Goal: Task Accomplishment & Management: Use online tool/utility

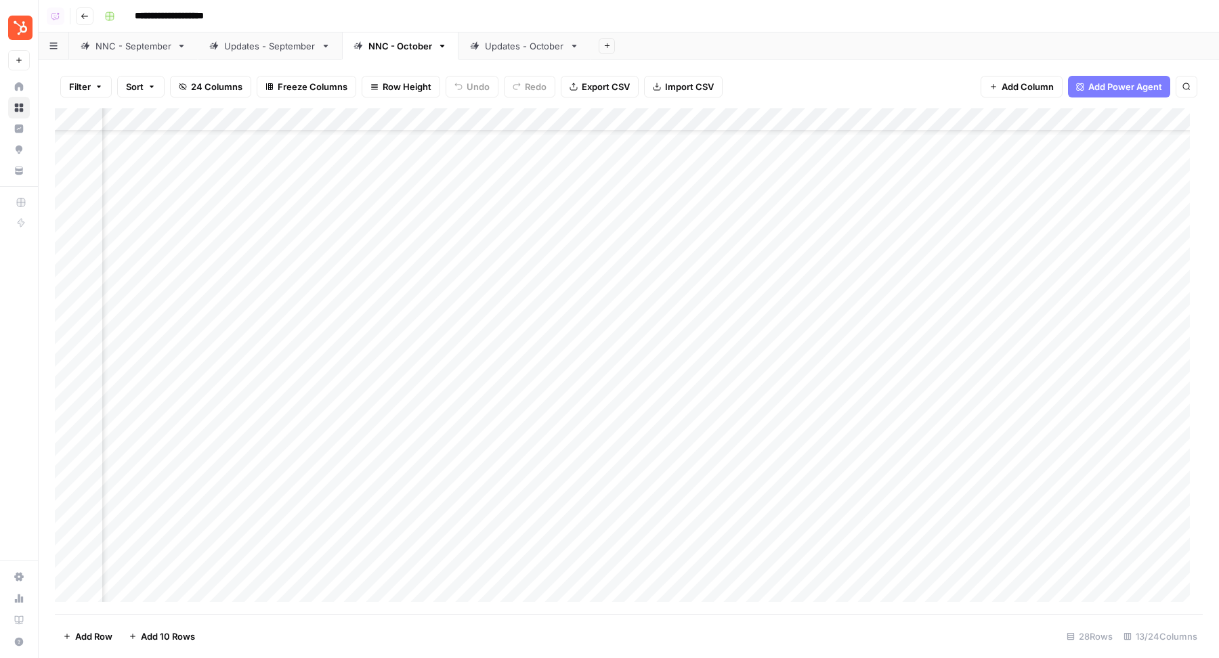
scroll to position [59, 126]
click at [739, 357] on div "Add Column" at bounding box center [629, 361] width 1148 height 506
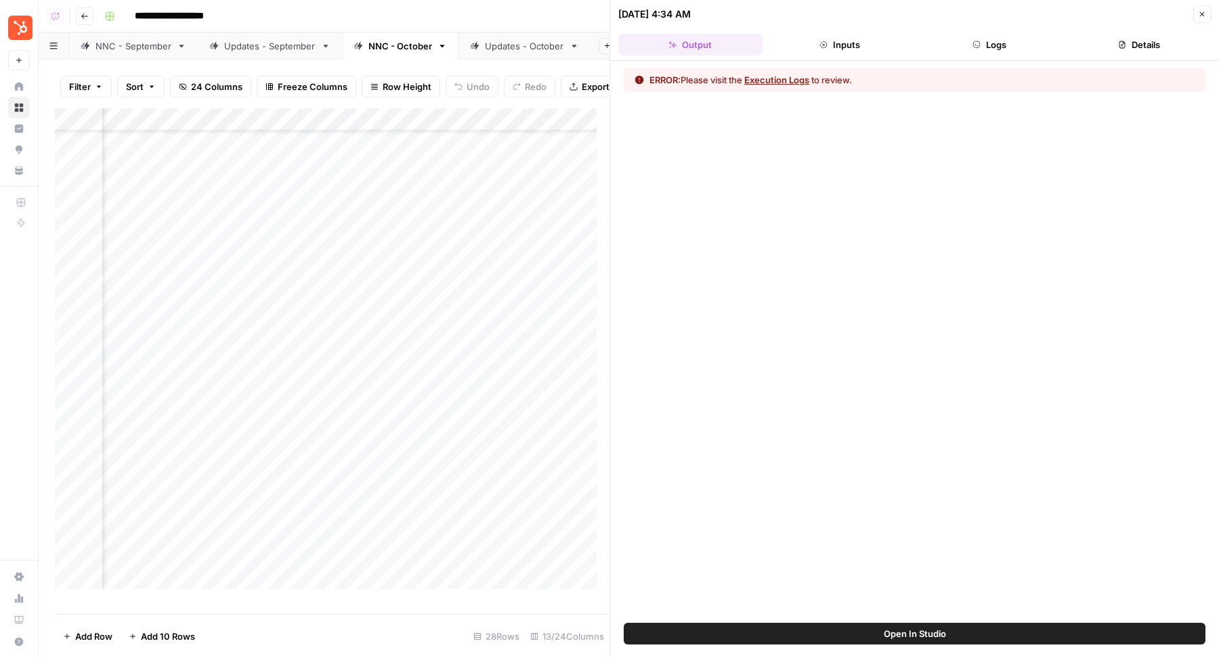
click at [962, 51] on button "Logs" at bounding box center [989, 45] width 144 height 22
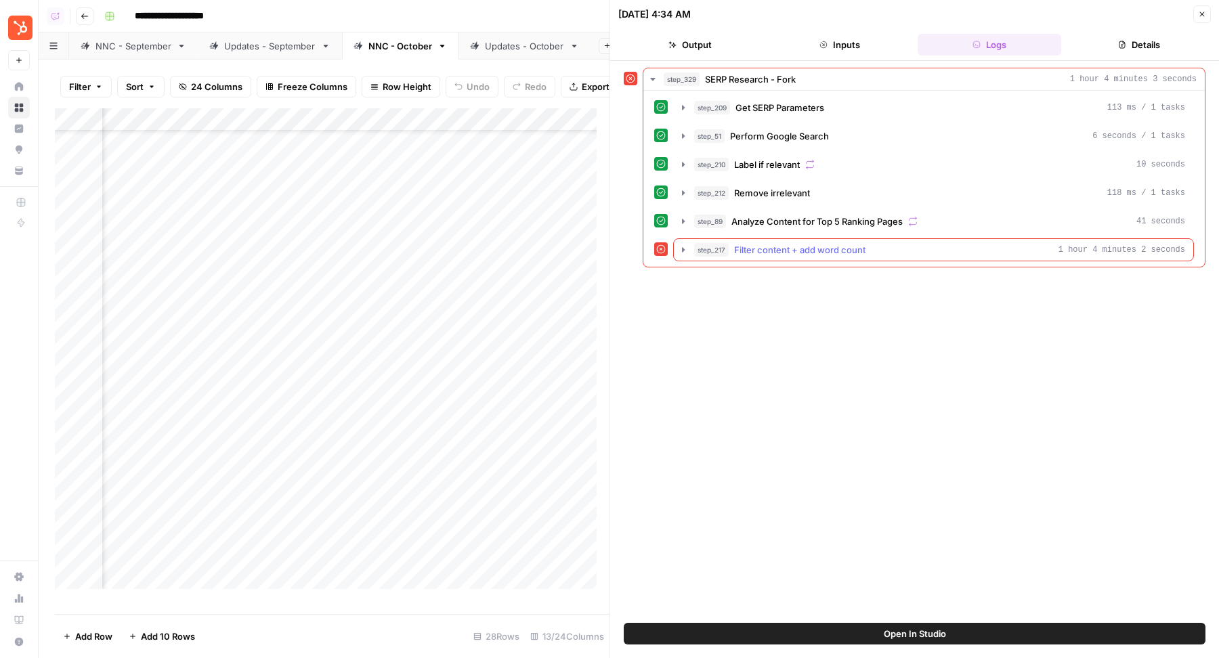
click at [848, 246] on span "Filter content + add word count" at bounding box center [799, 250] width 131 height 14
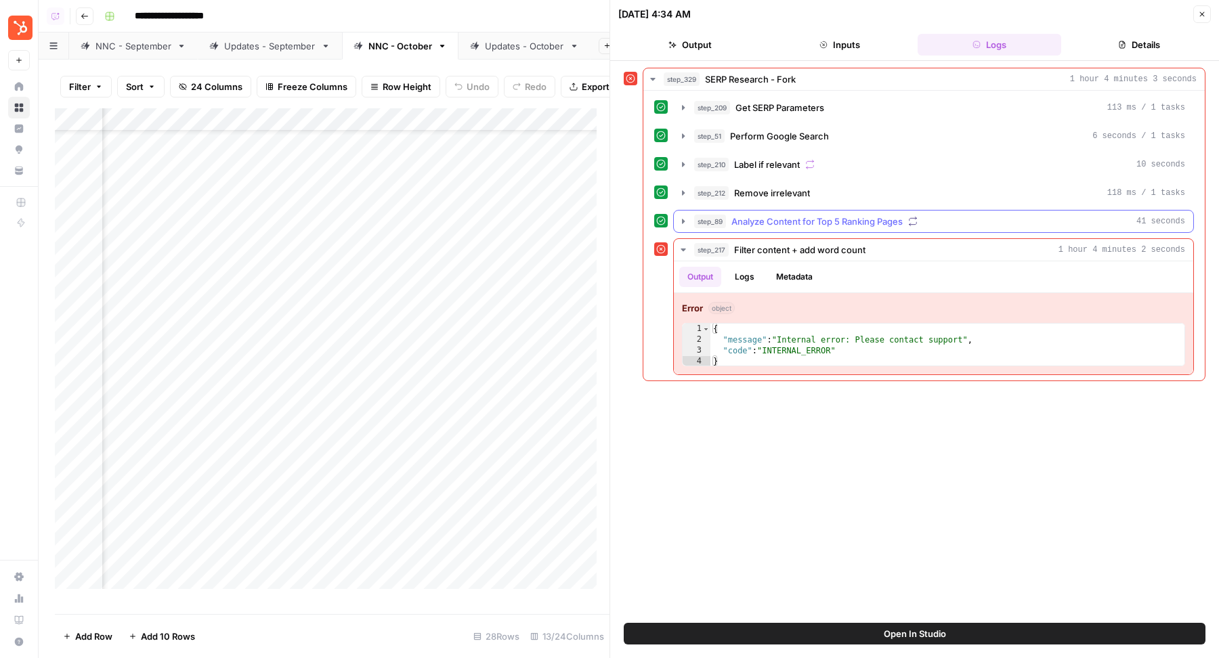
click at [809, 215] on span "Analyze Content for Top 5 Ranking Pages" at bounding box center [816, 222] width 171 height 14
click at [738, 268] on button "Logs" at bounding box center [744, 277] width 36 height 20
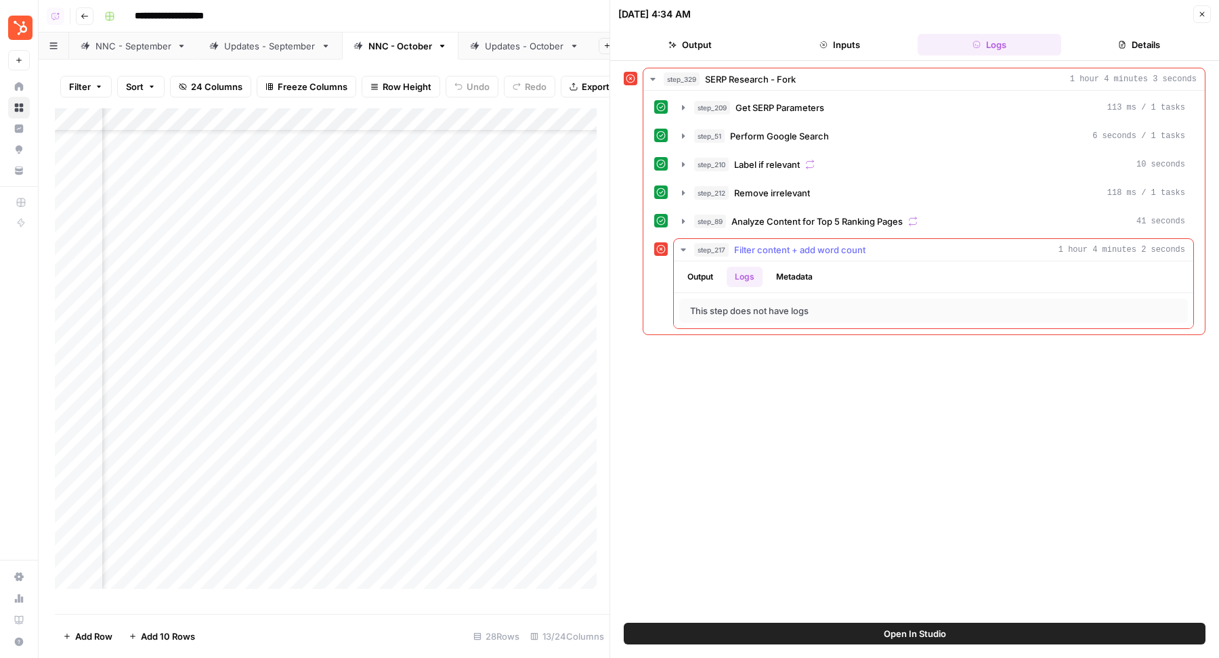
click at [776, 269] on button "Metadata" at bounding box center [794, 277] width 53 height 20
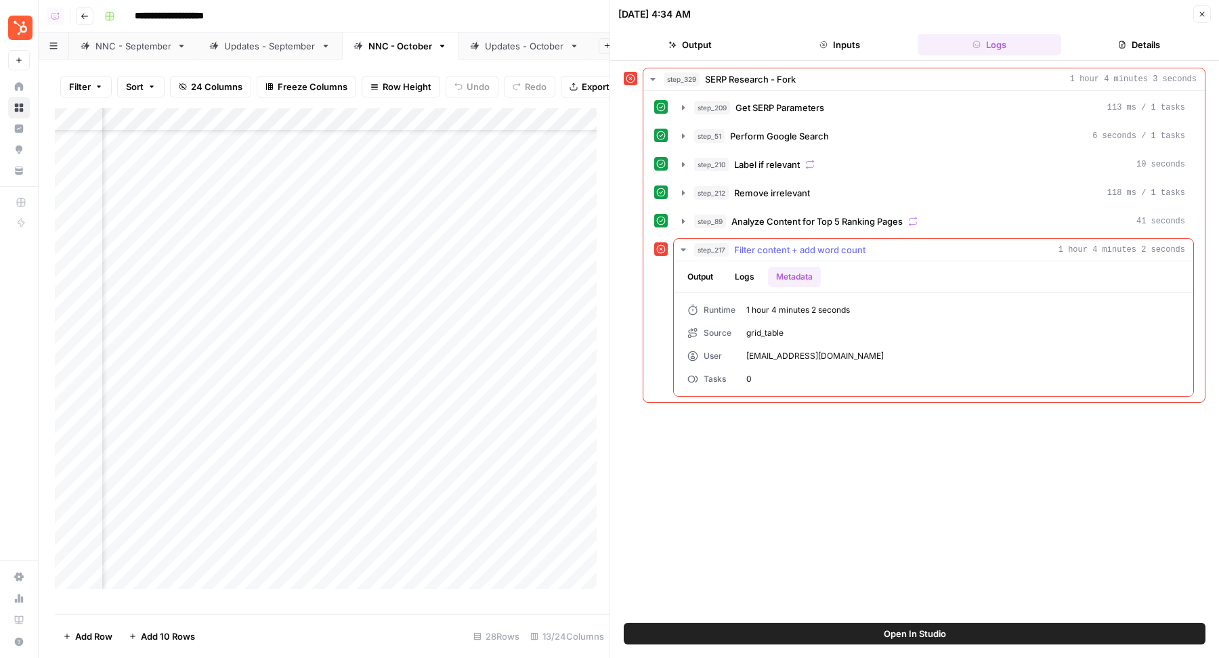
click at [695, 268] on button "Output" at bounding box center [700, 277] width 42 height 20
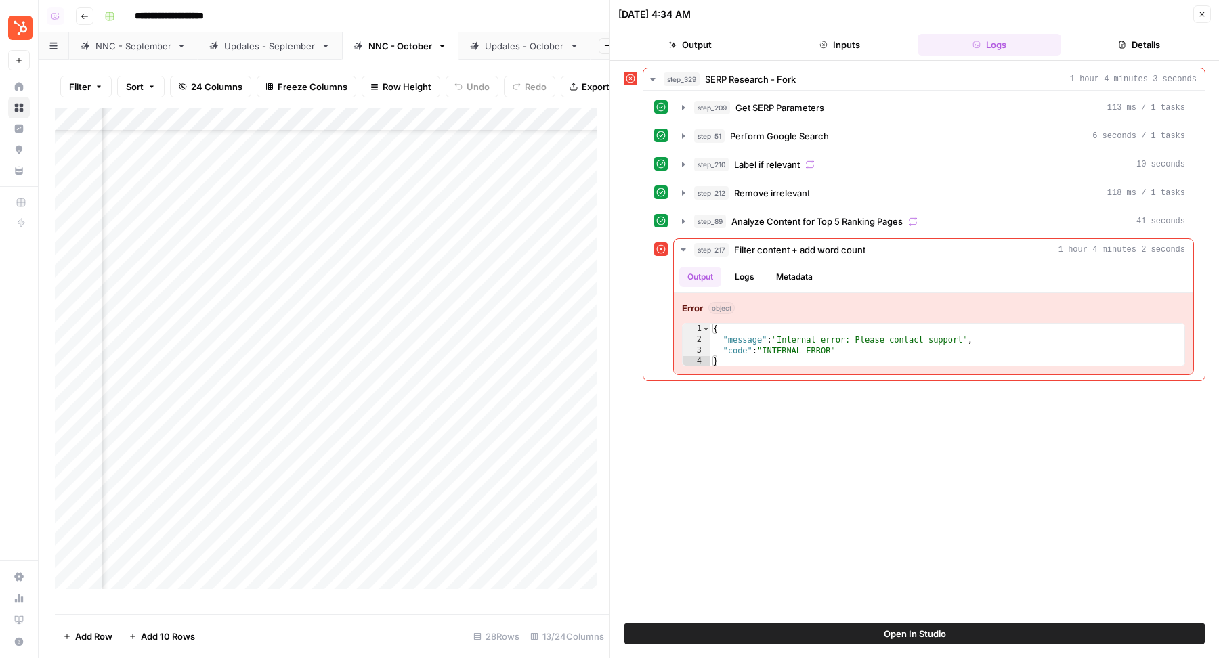
click at [928, 633] on span "Open In Studio" at bounding box center [915, 634] width 62 height 14
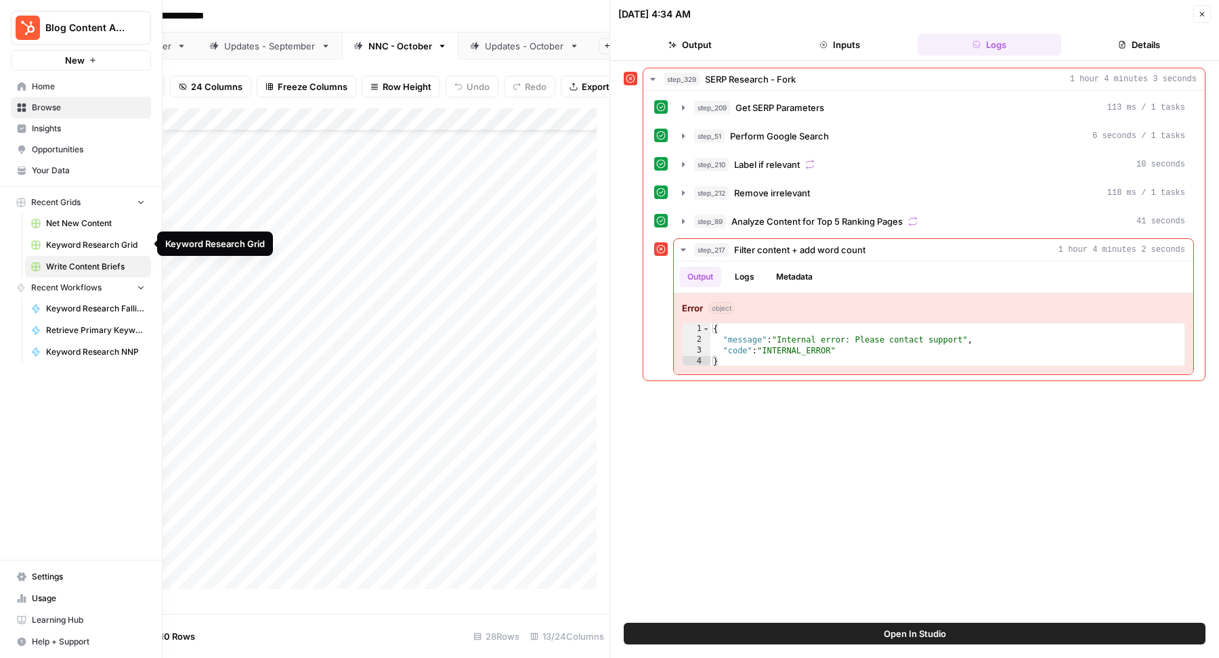
click at [108, 244] on span "Keyword Research Grid" at bounding box center [95, 245] width 99 height 12
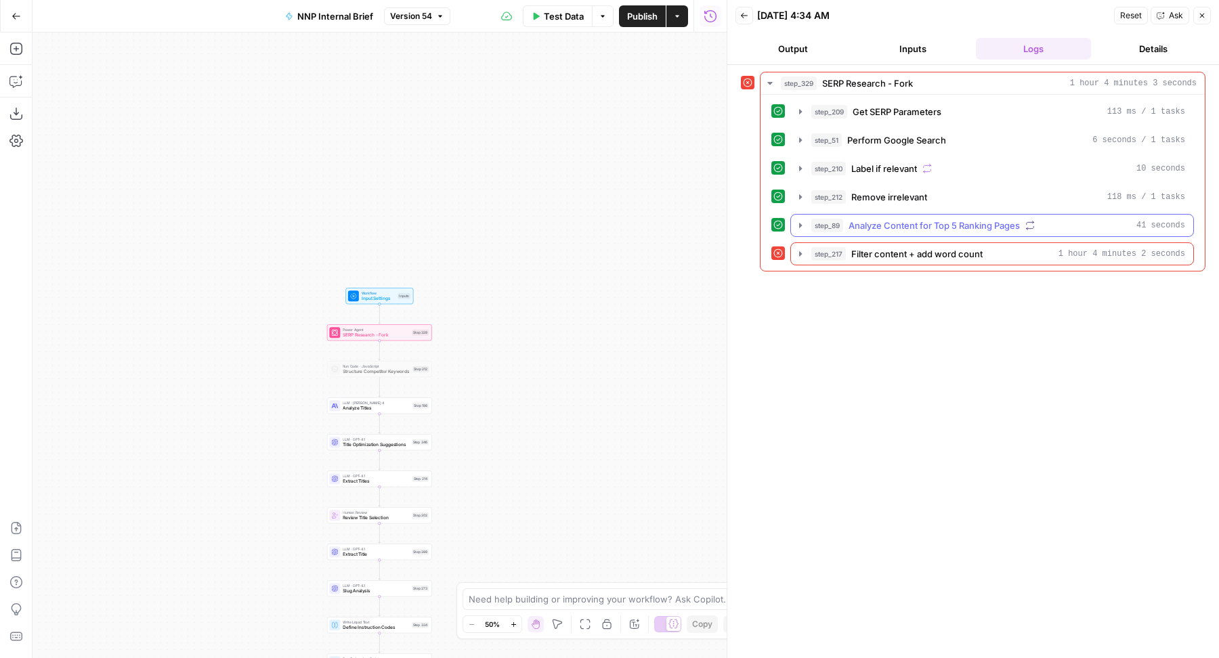
click at [917, 224] on span "Analyze Content for Top 5 Ranking Pages" at bounding box center [933, 226] width 171 height 14
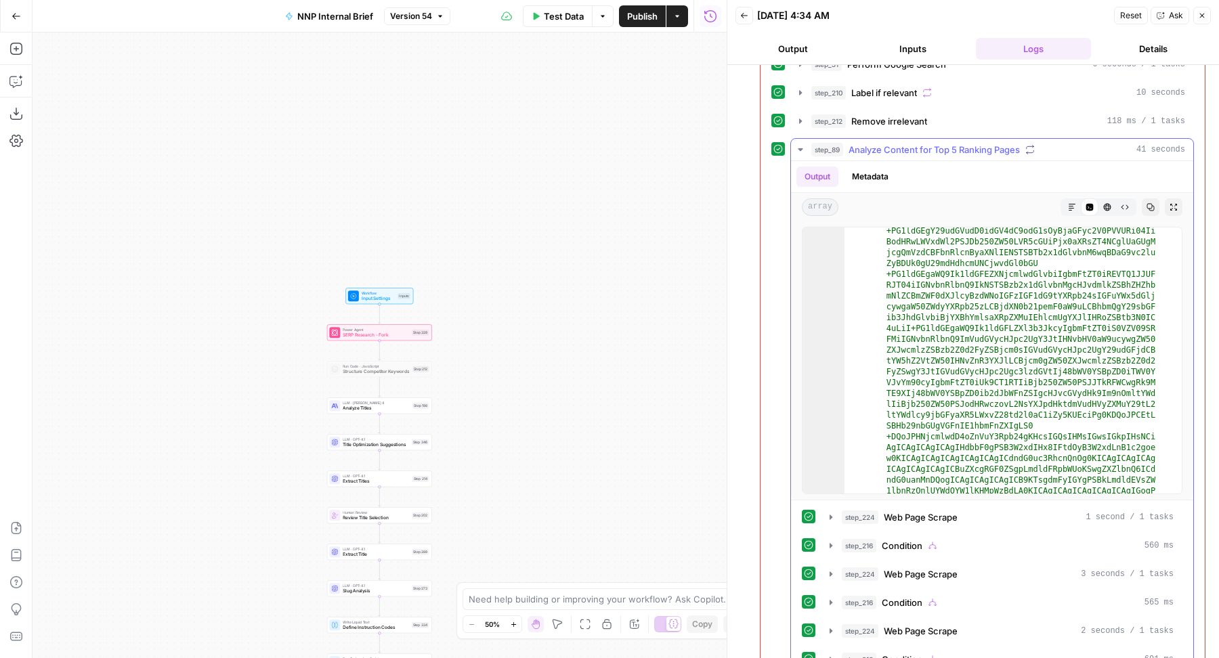
scroll to position [9, 0]
click at [1202, 17] on icon "button" at bounding box center [1202, 16] width 8 height 8
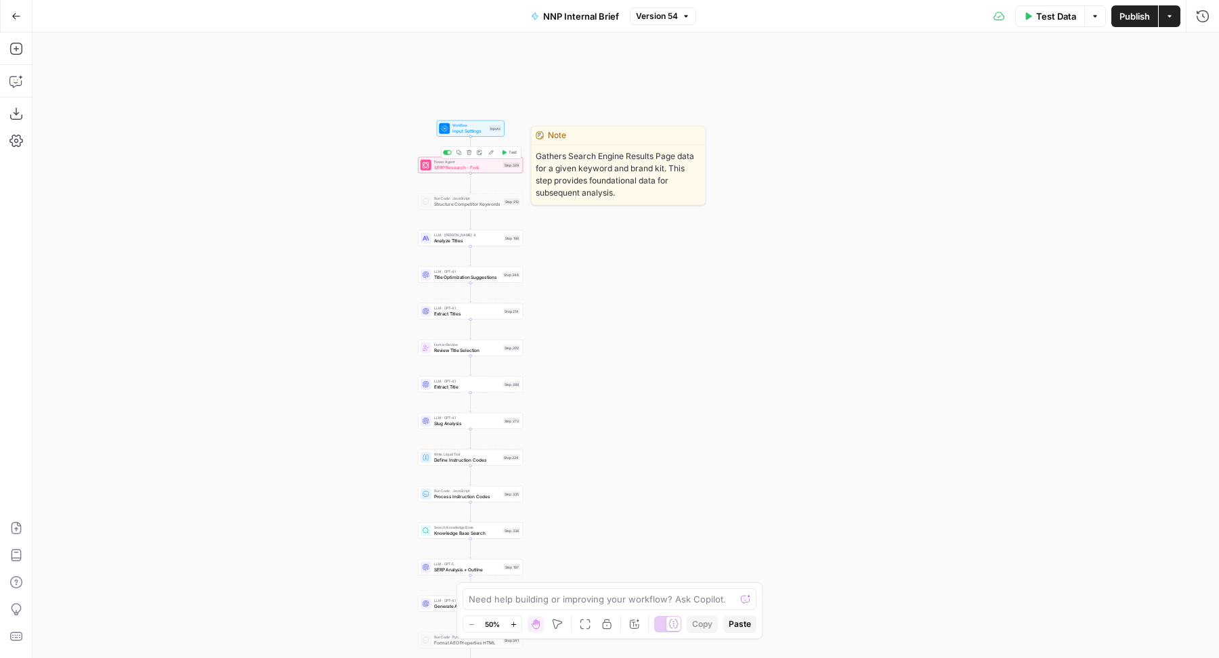
click at [510, 153] on span "Test" at bounding box center [512, 153] width 8 height 6
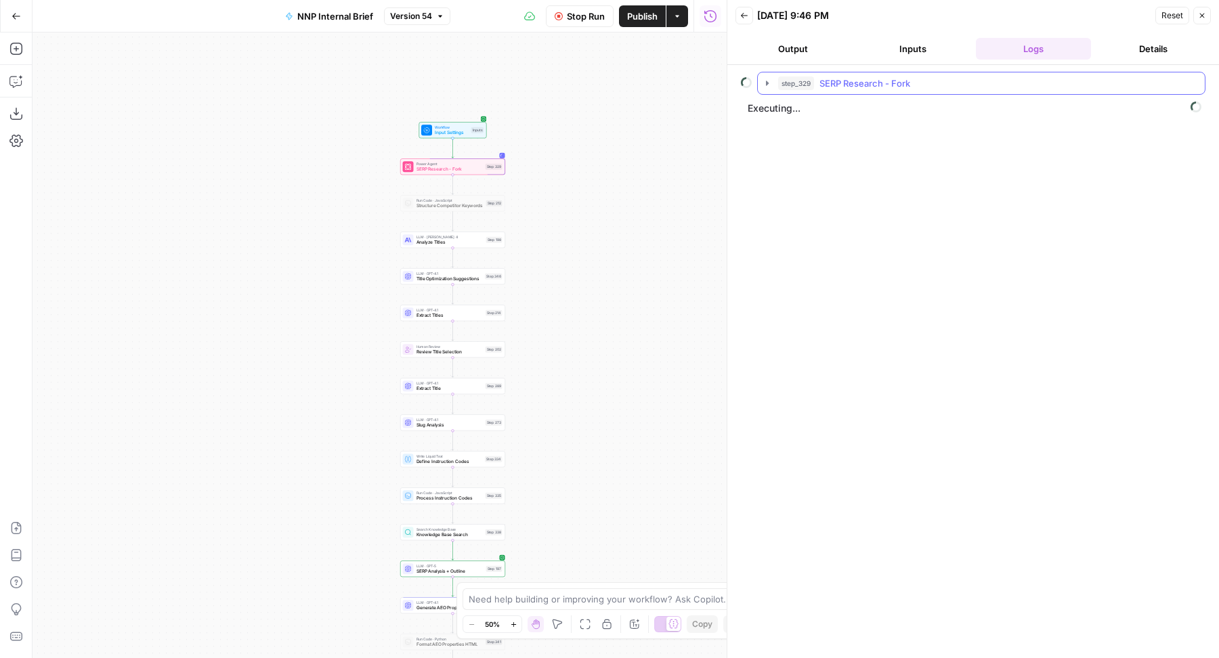
click at [766, 84] on icon "button" at bounding box center [767, 83] width 3 height 5
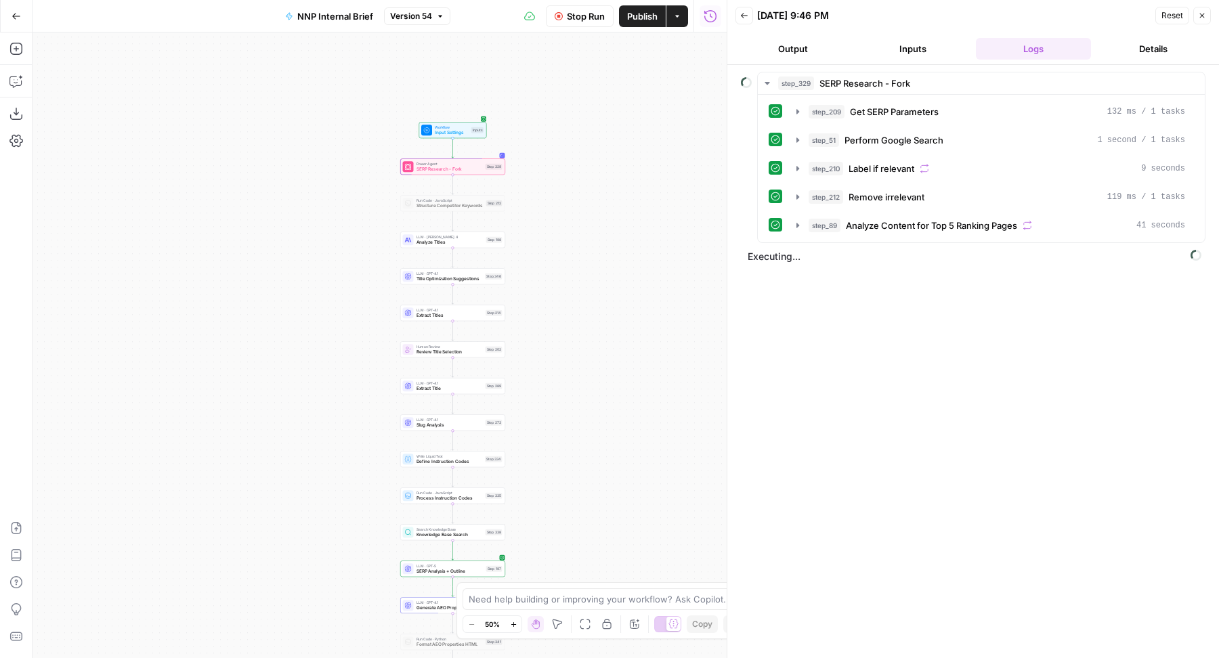
click at [972, 22] on div "Back 10/06/25 at 9:46 PM Reset Close" at bounding box center [972, 15] width 475 height 20
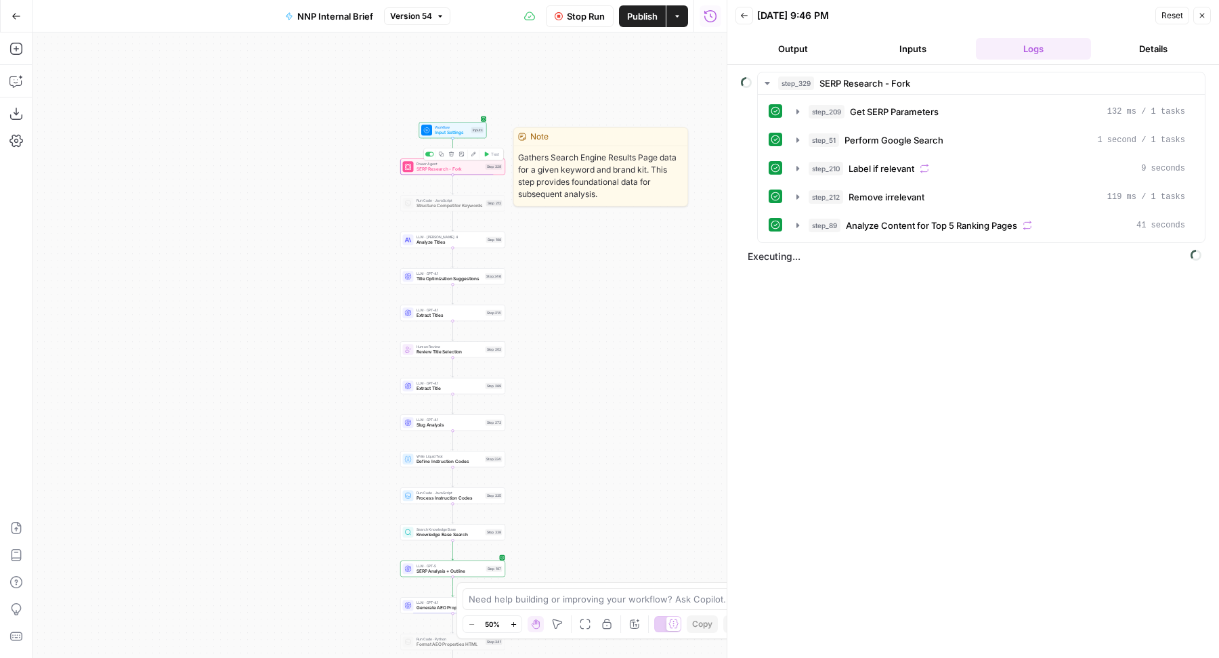
click at [462, 167] on span "SERP Research - Fork" at bounding box center [449, 169] width 66 height 7
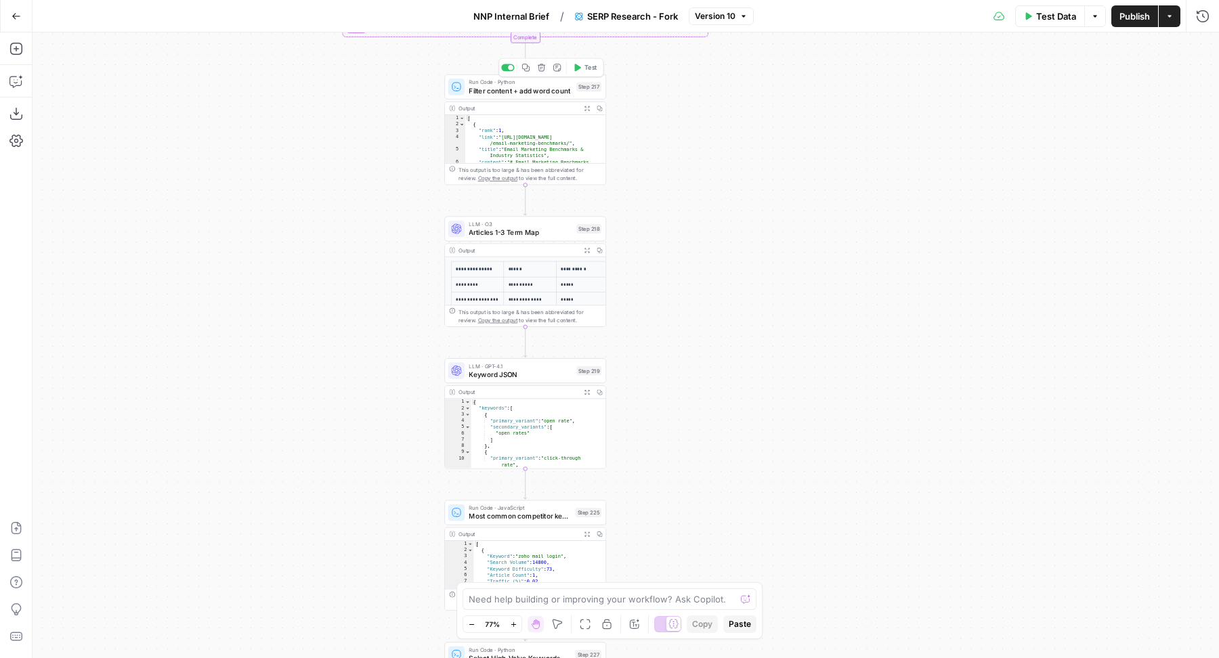
click at [486, 85] on span "Filter content + add word count" at bounding box center [521, 90] width 104 height 10
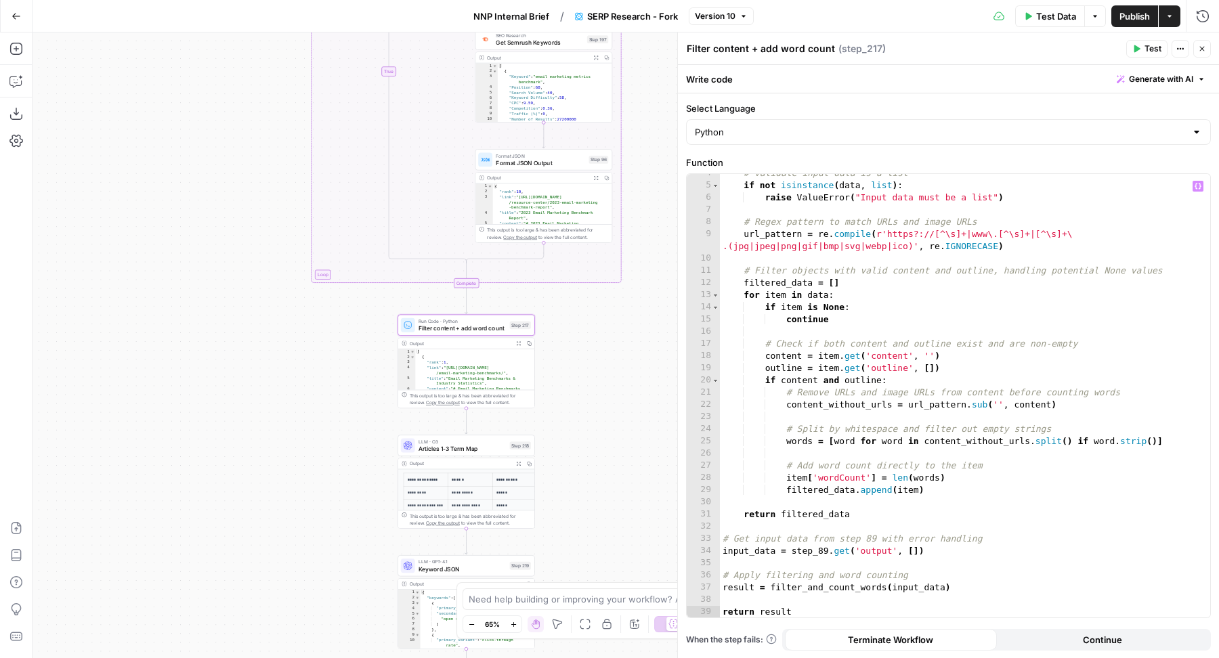
scroll to position [43, 0]
click at [510, 11] on span "NNP Internal Brief" at bounding box center [511, 16] width 76 height 14
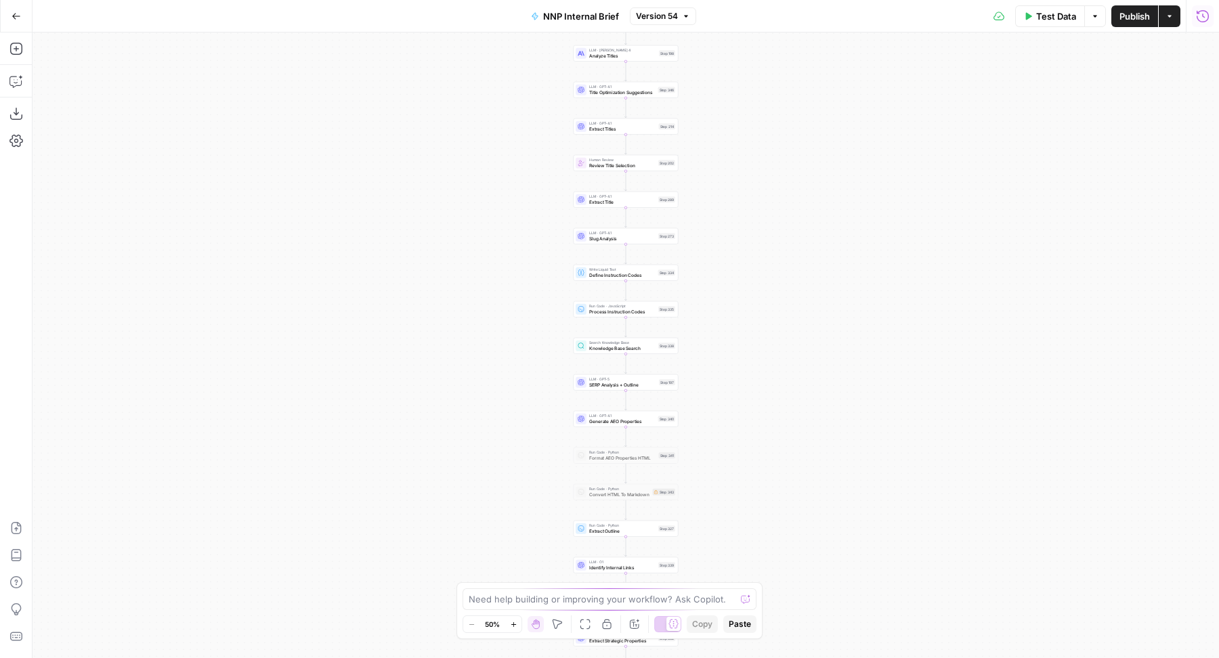
click at [1202, 18] on icon "button" at bounding box center [1203, 16] width 14 height 14
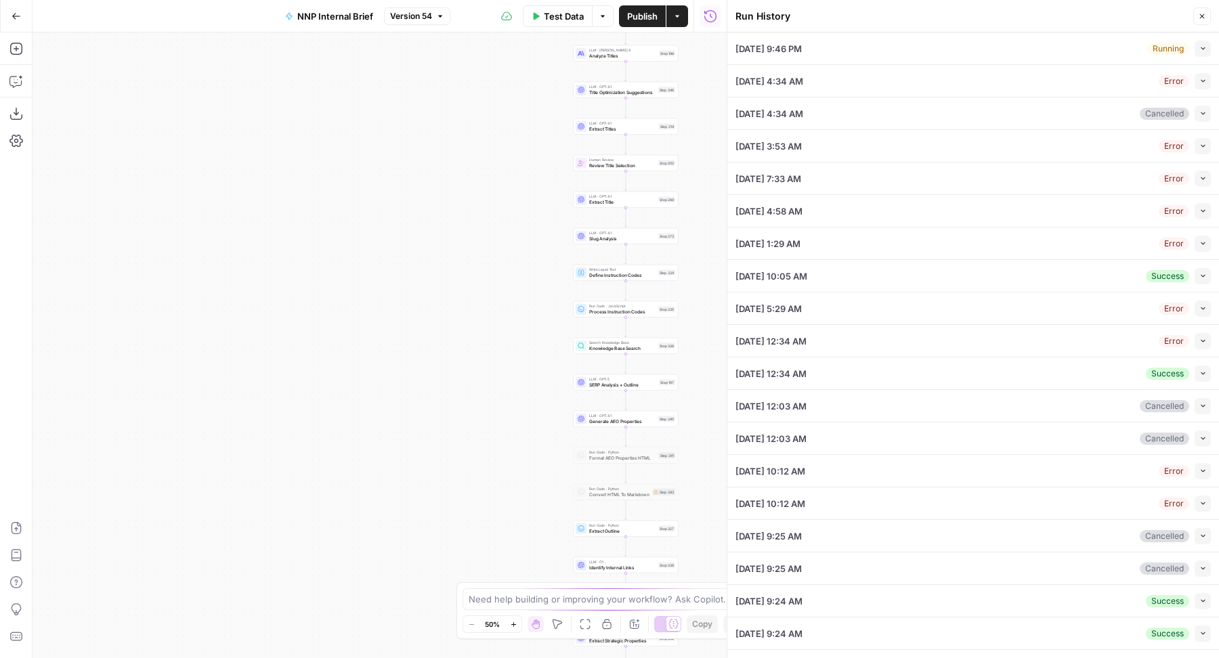
click at [1199, 49] on icon "button" at bounding box center [1202, 48] width 7 height 7
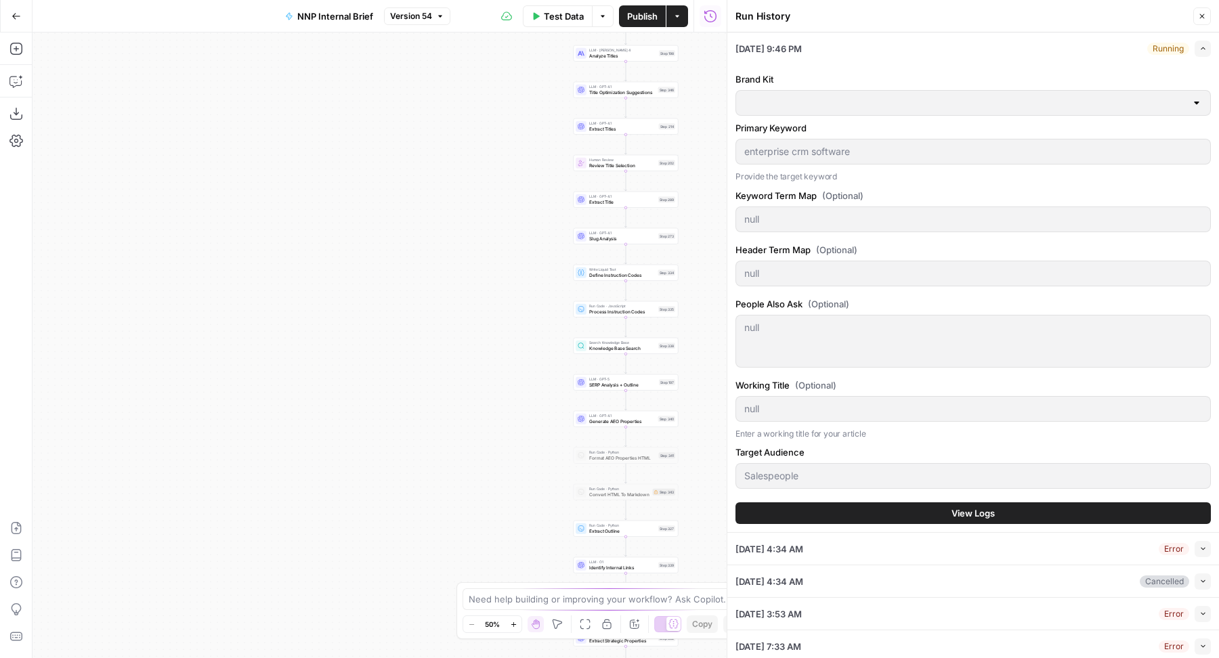
type input "HubSpot"
click at [877, 497] on div "Brand Kit HubSpot Primary Keyword enterprise crm software Provide the target ke…" at bounding box center [972, 298] width 475 height 468
click at [873, 502] on button "View Logs" at bounding box center [972, 513] width 475 height 22
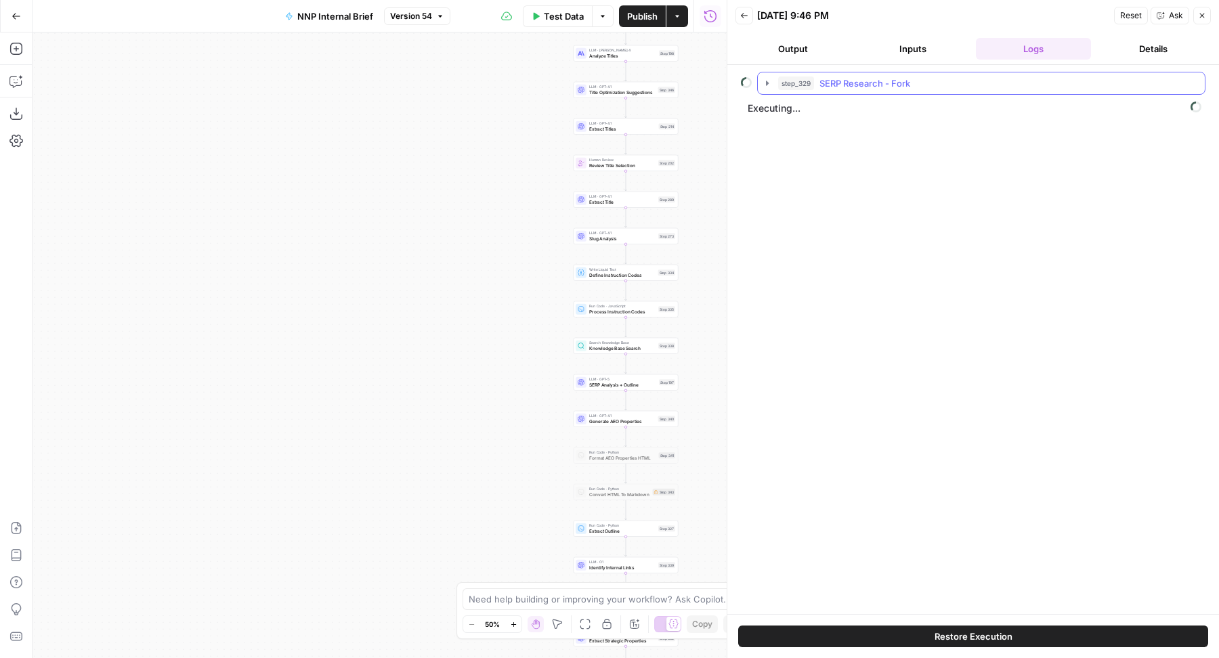
click at [763, 81] on icon "button" at bounding box center [767, 83] width 11 height 11
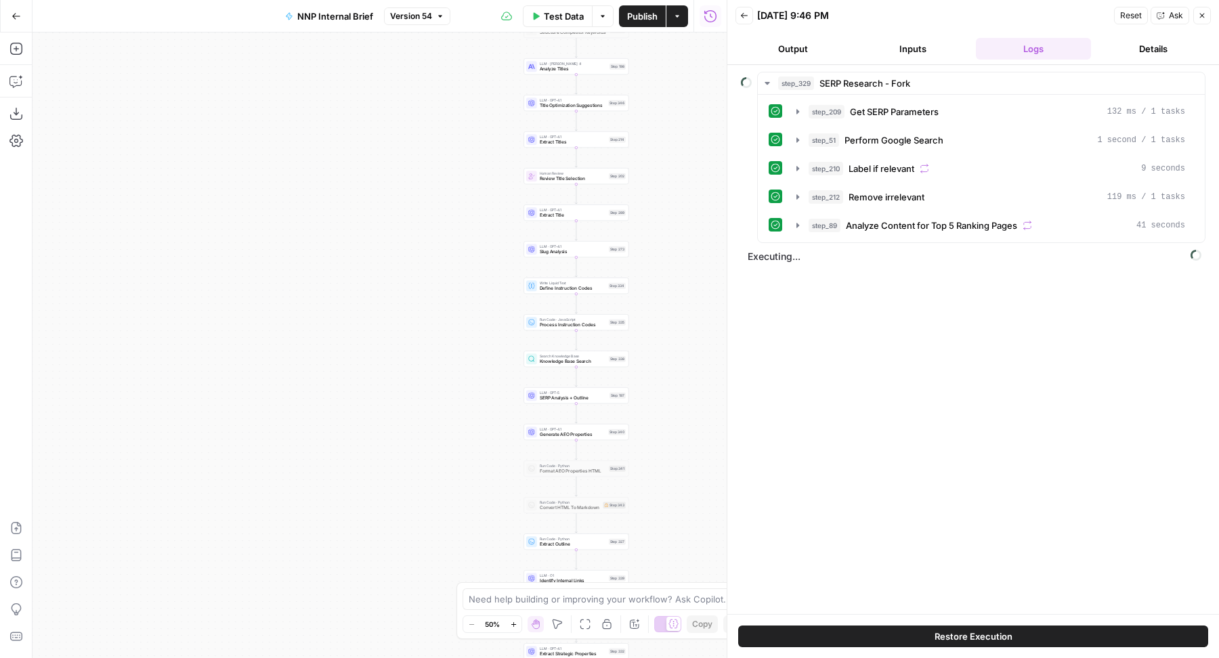
click at [871, 12] on div "10/06/25 at 9:46 PM" at bounding box center [933, 16] width 353 height 14
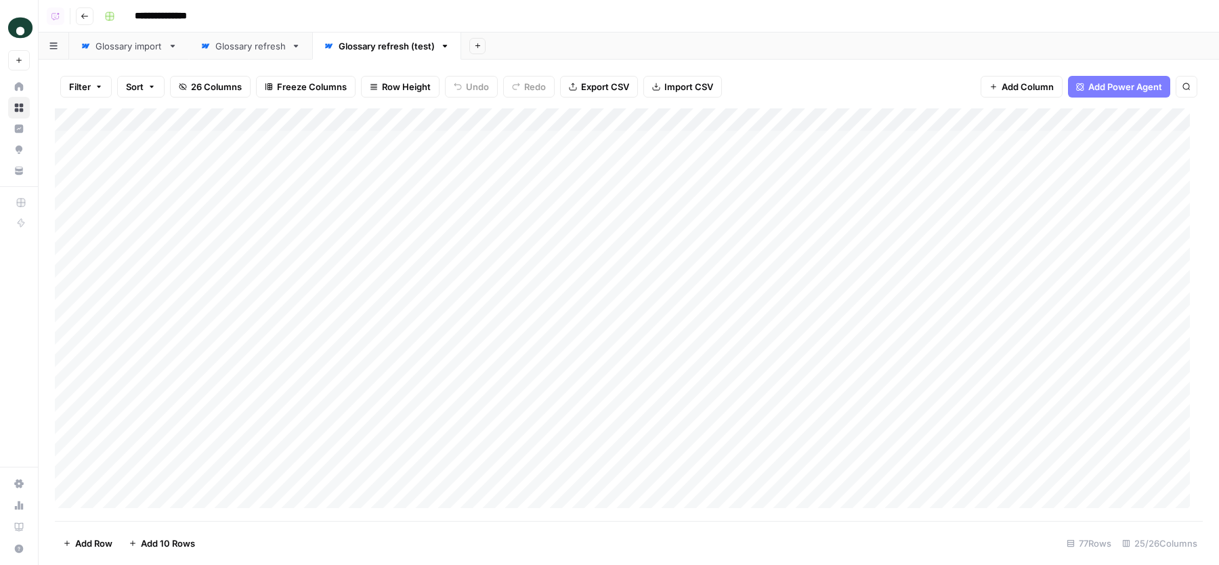
click at [252, 43] on div "Glossary refresh" at bounding box center [250, 46] width 70 height 14
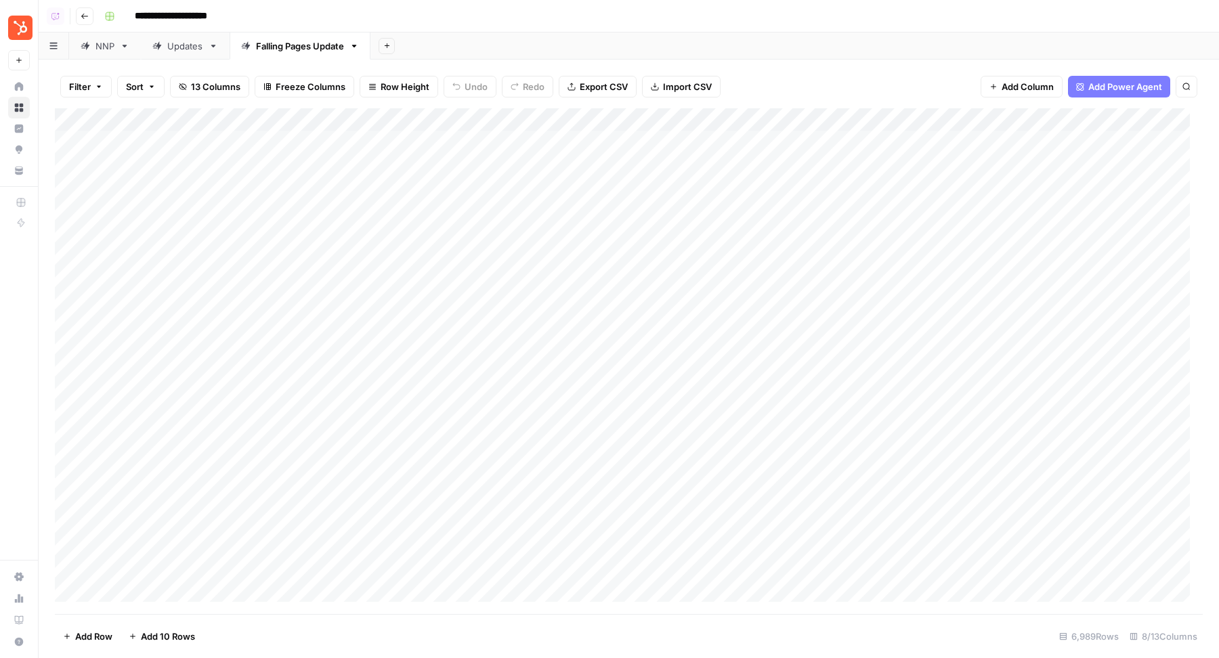
scroll to position [0, 130]
click at [848, 116] on div "Add Column" at bounding box center [629, 361] width 1148 height 506
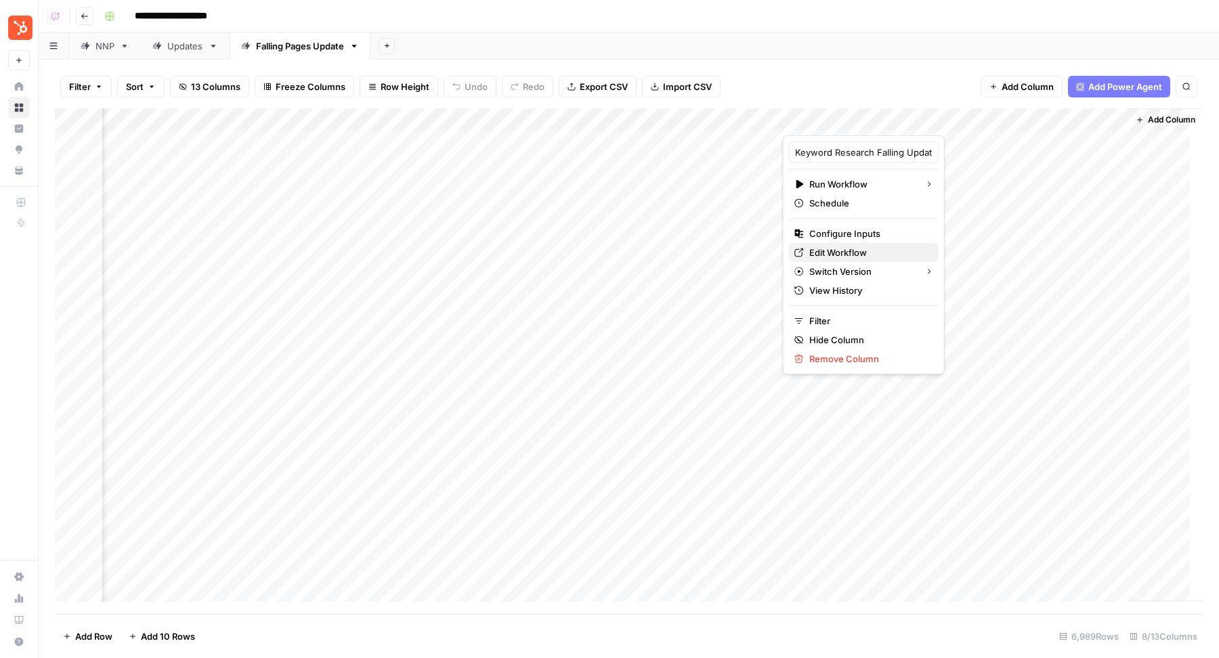
click at [833, 247] on span "Edit Workflow" at bounding box center [868, 253] width 118 height 14
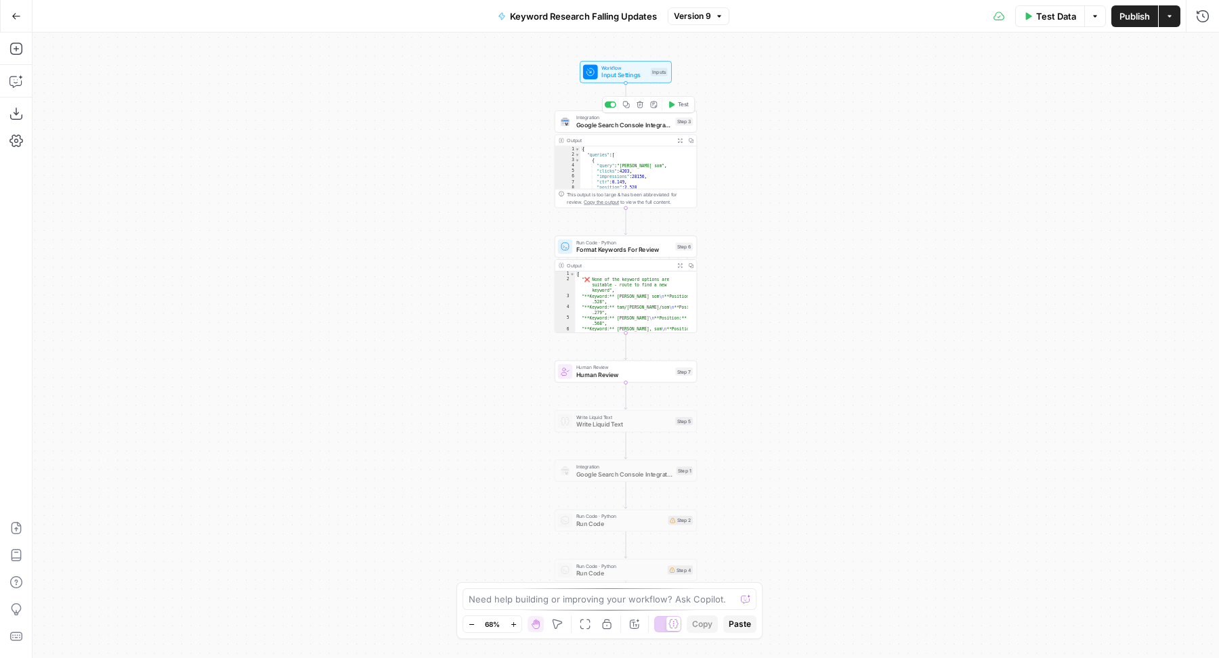
click at [674, 103] on icon "button" at bounding box center [671, 104] width 7 height 7
